Goal: Task Accomplishment & Management: Use online tool/utility

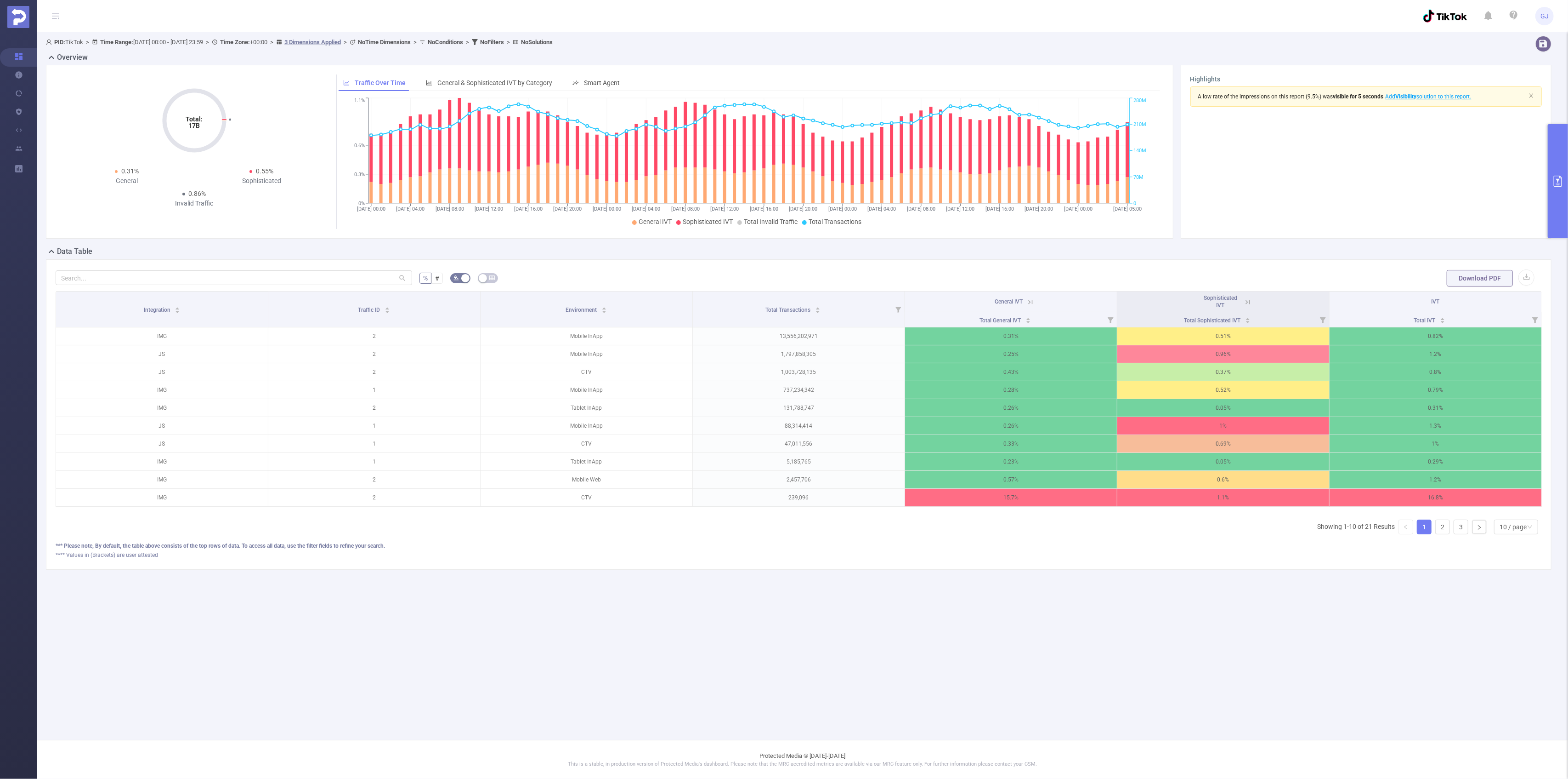
click at [1557, 148] on button "primary" at bounding box center [1558, 181] width 20 height 114
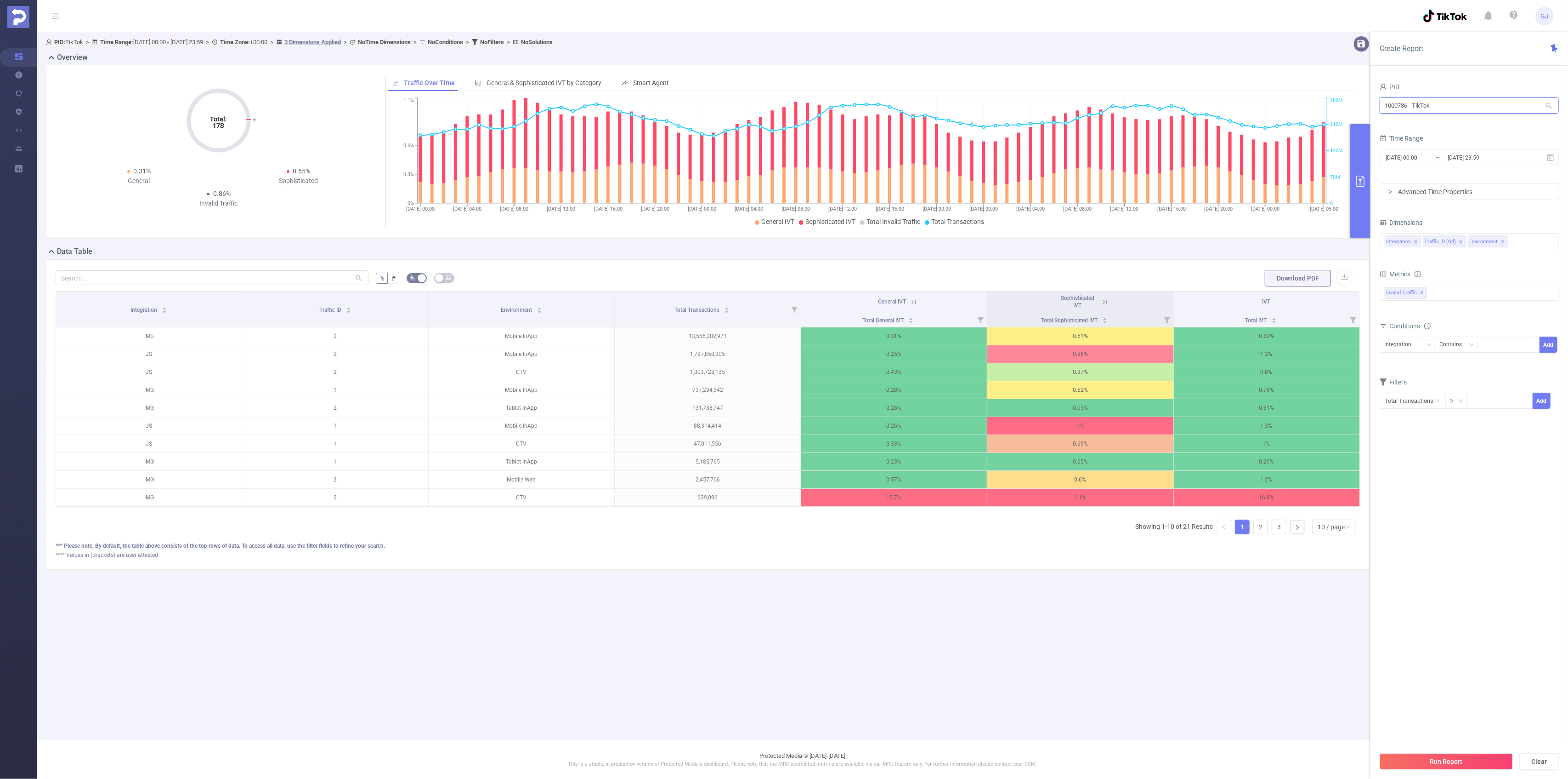
click at [1476, 97] on input "1000736 - TikTok" at bounding box center [1469, 105] width 179 height 16
click at [1479, 105] on input "אב" at bounding box center [1469, 105] width 179 height 16
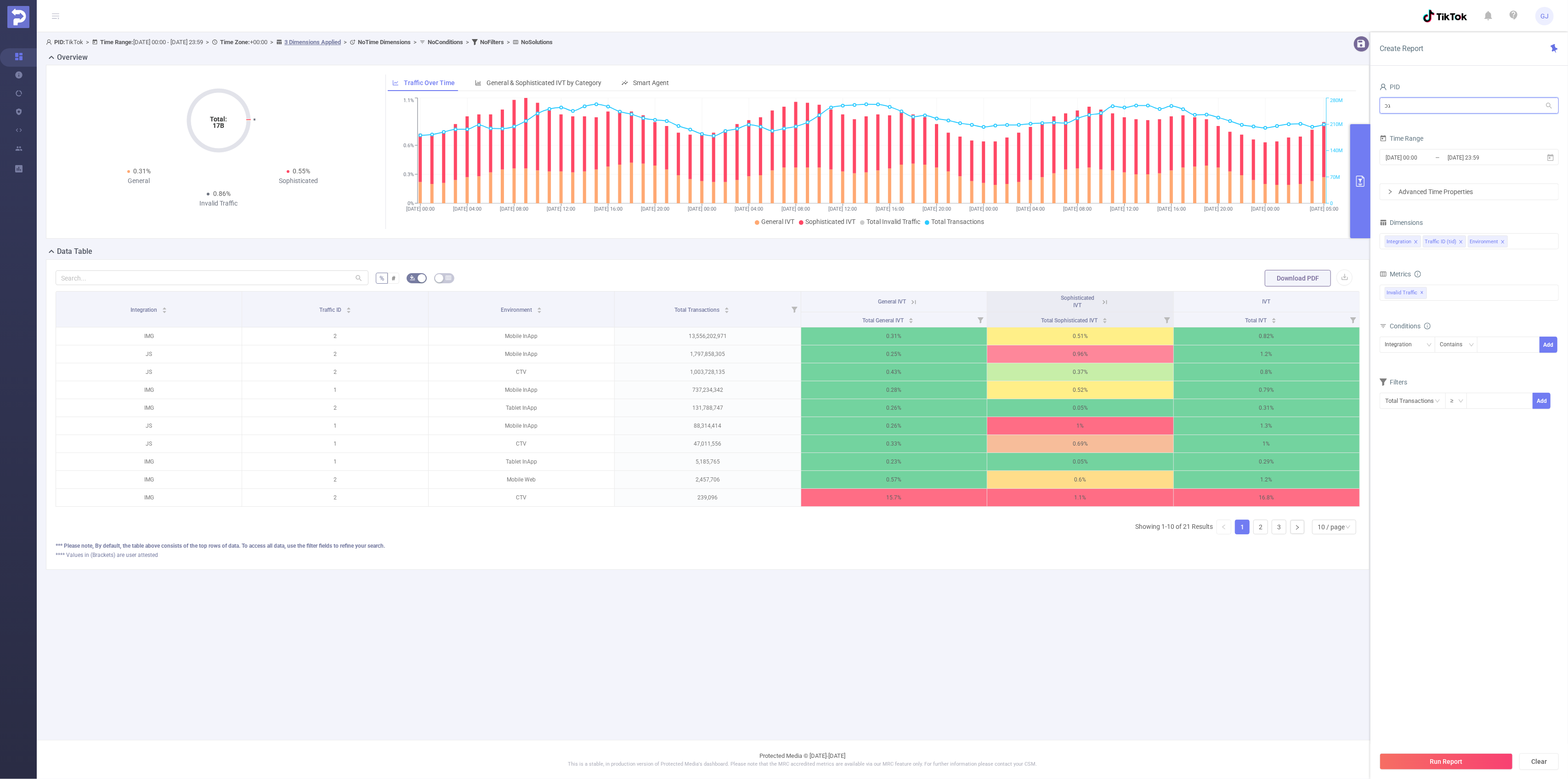
type input "ג"
type input "tcaa"
click at [1479, 123] on li "1001066 - Innovid_TCAA_Toyota_Cincinnati 14M [1.73M rows]" at bounding box center [1469, 124] width 179 height 15
click at [1494, 765] on button "Run Report" at bounding box center [1446, 761] width 133 height 16
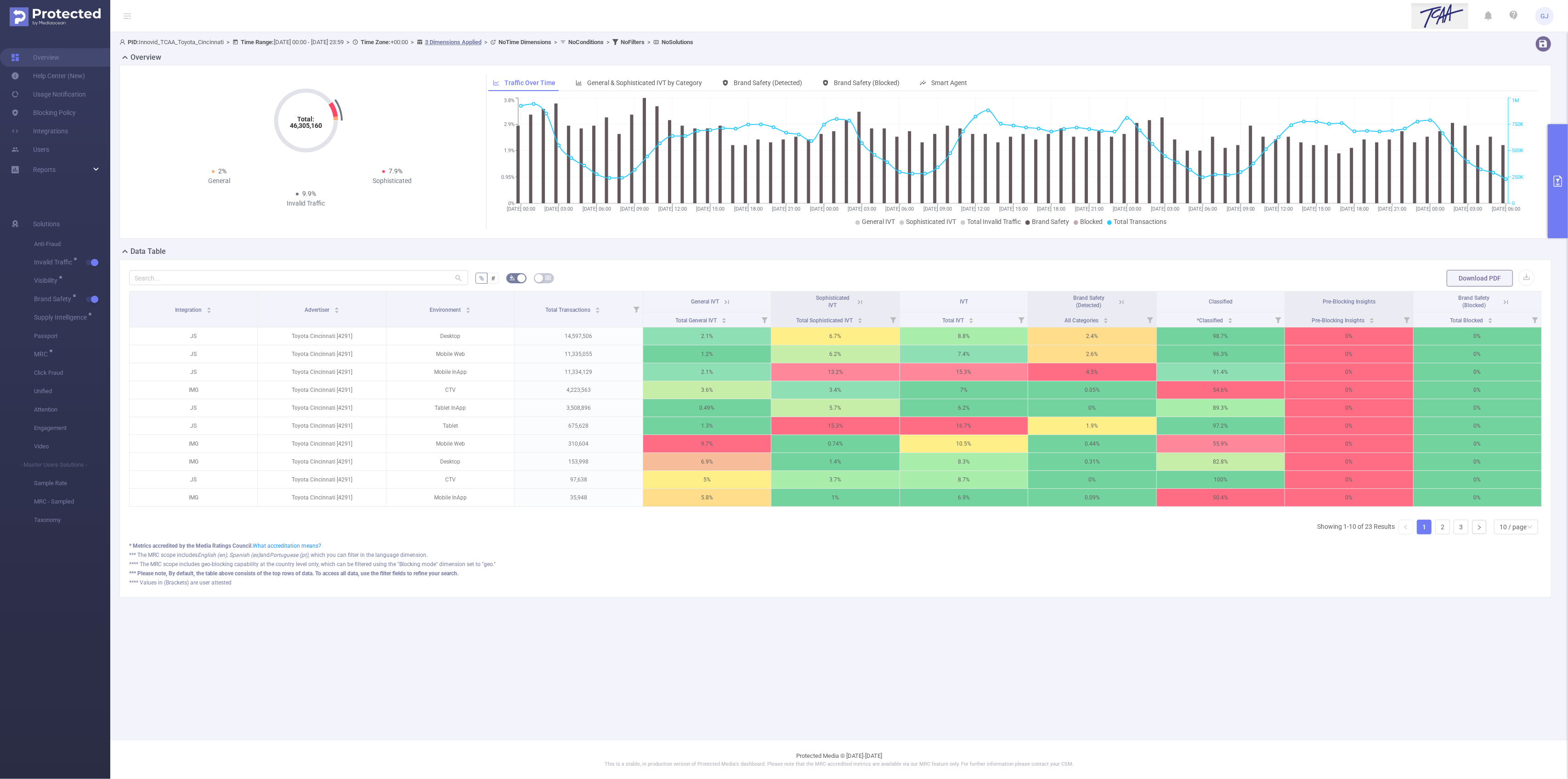
click at [861, 304] on icon at bounding box center [860, 302] width 9 height 9
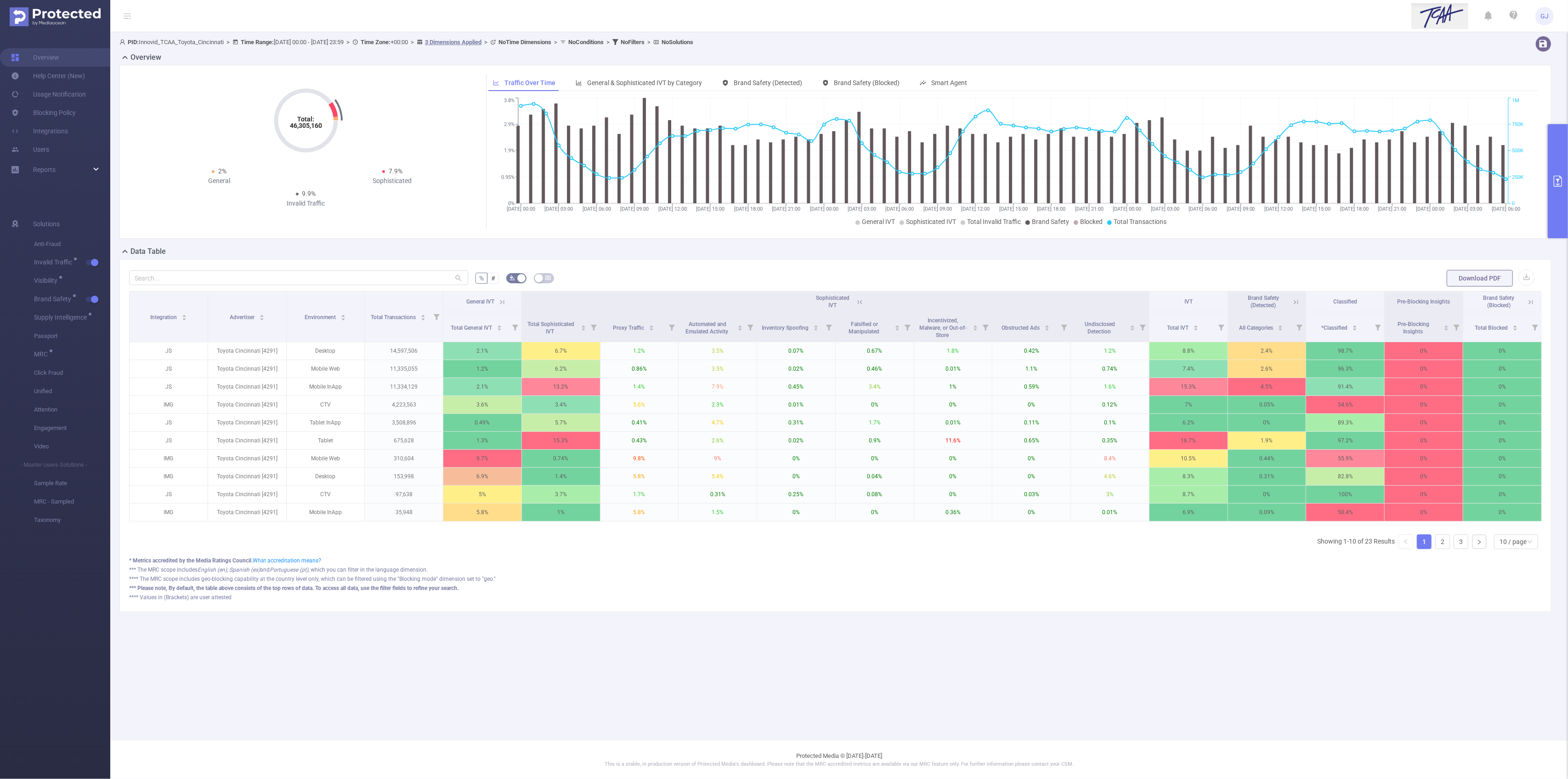
click at [861, 304] on icon at bounding box center [859, 301] width 4 height 4
